Goal: Task Accomplishment & Management: Manage account settings

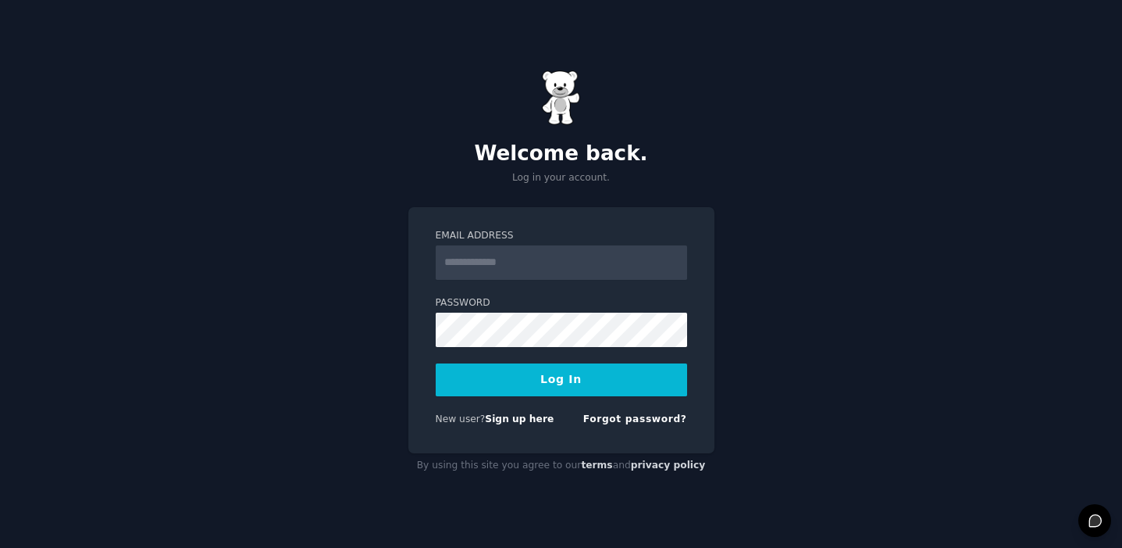
click at [644, 269] on input "Email Address" at bounding box center [562, 262] width 252 height 34
click at [381, 155] on div "Welcome back. Log in your account. Email Address Password Log In New user? Sign…" at bounding box center [561, 274] width 1122 height 548
